Goal: Information Seeking & Learning: Learn about a topic

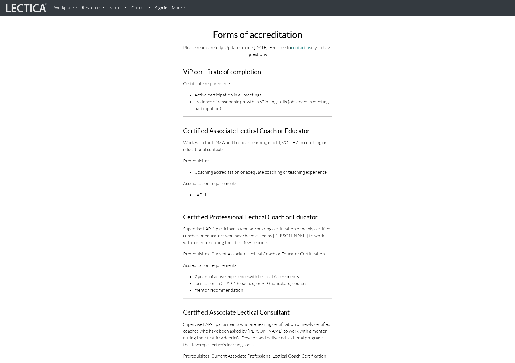
scroll to position [34, 0]
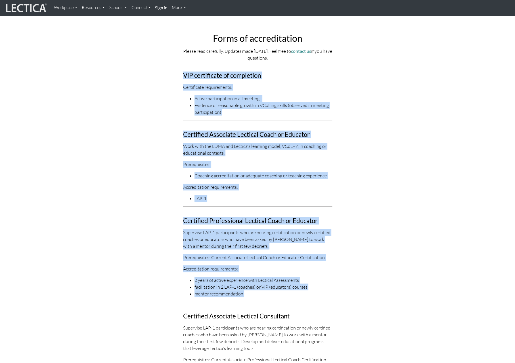
drag, startPoint x: 183, startPoint y: 75, endPoint x: 291, endPoint y: 303, distance: 253.1
copy div "ViP certificate of completion Certificate requirements: Active participation in…"
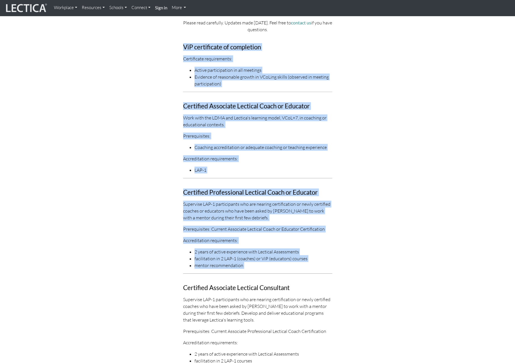
scroll to position [34, 0]
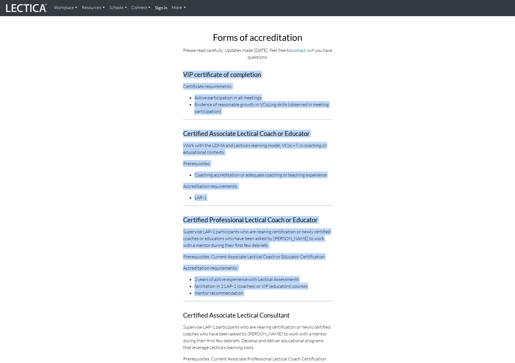
drag, startPoint x: 184, startPoint y: 74, endPoint x: 245, endPoint y: 292, distance: 226.8
copy div "ViP certificate of completion Certificate requirements: Active participation in…"
click at [180, 10] on link "More" at bounding box center [179, 7] width 19 height 11
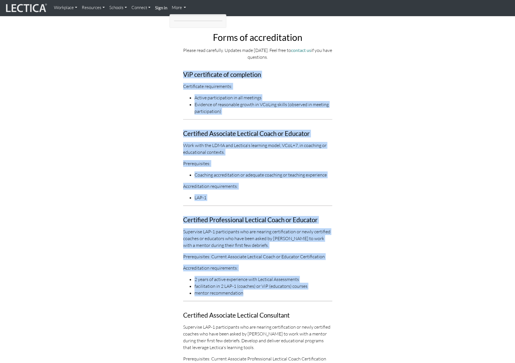
click at [92, 6] on link "Resources" at bounding box center [94, 7] width 28 height 11
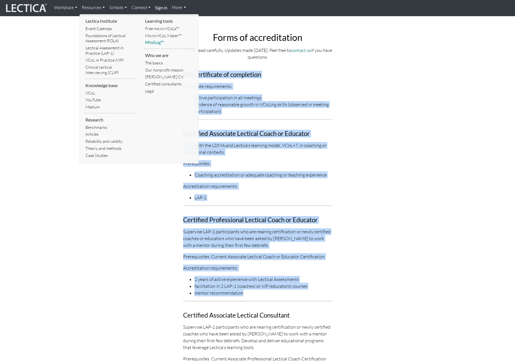
click at [153, 43] on link "MindLog™" at bounding box center [169, 42] width 51 height 7
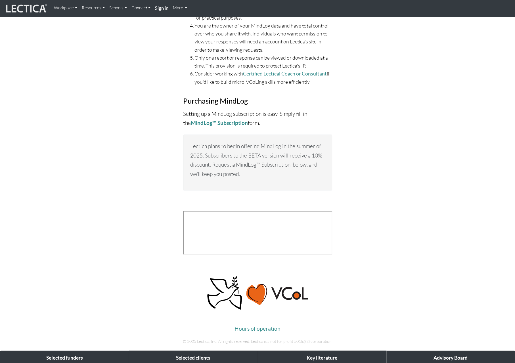
scroll to position [2637, 0]
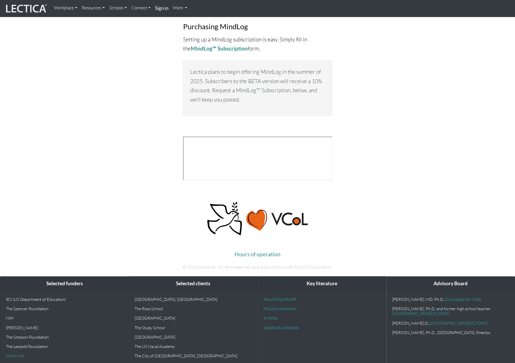
click at [386, 137] on div "height="2428" frameborder="0" marginheight="0" marginwidth="0">Loading…" at bounding box center [257, 162] width 315 height 51
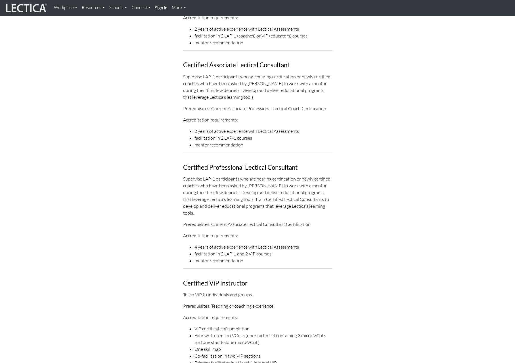
scroll to position [291, 0]
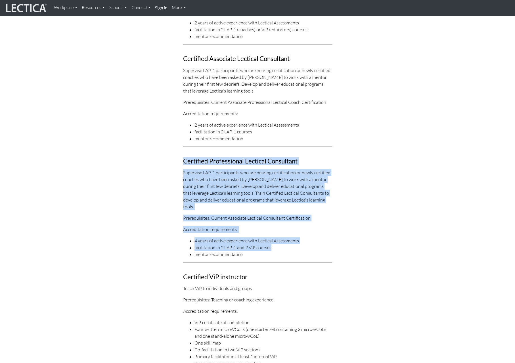
drag, startPoint x: 183, startPoint y: 160, endPoint x: 283, endPoint y: 243, distance: 129.8
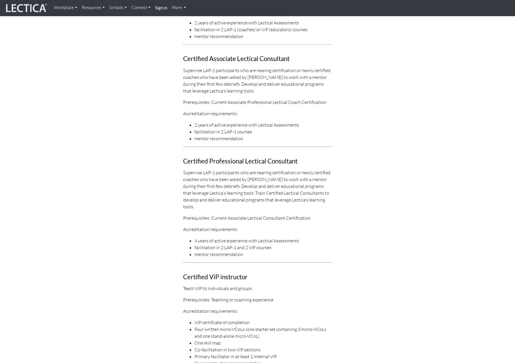
click at [304, 251] on li "mentor recommendation" at bounding box center [264, 254] width 138 height 7
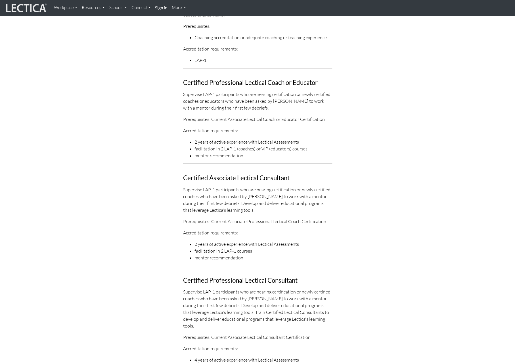
scroll to position [0, 0]
